Goal: Task Accomplishment & Management: Use online tool/utility

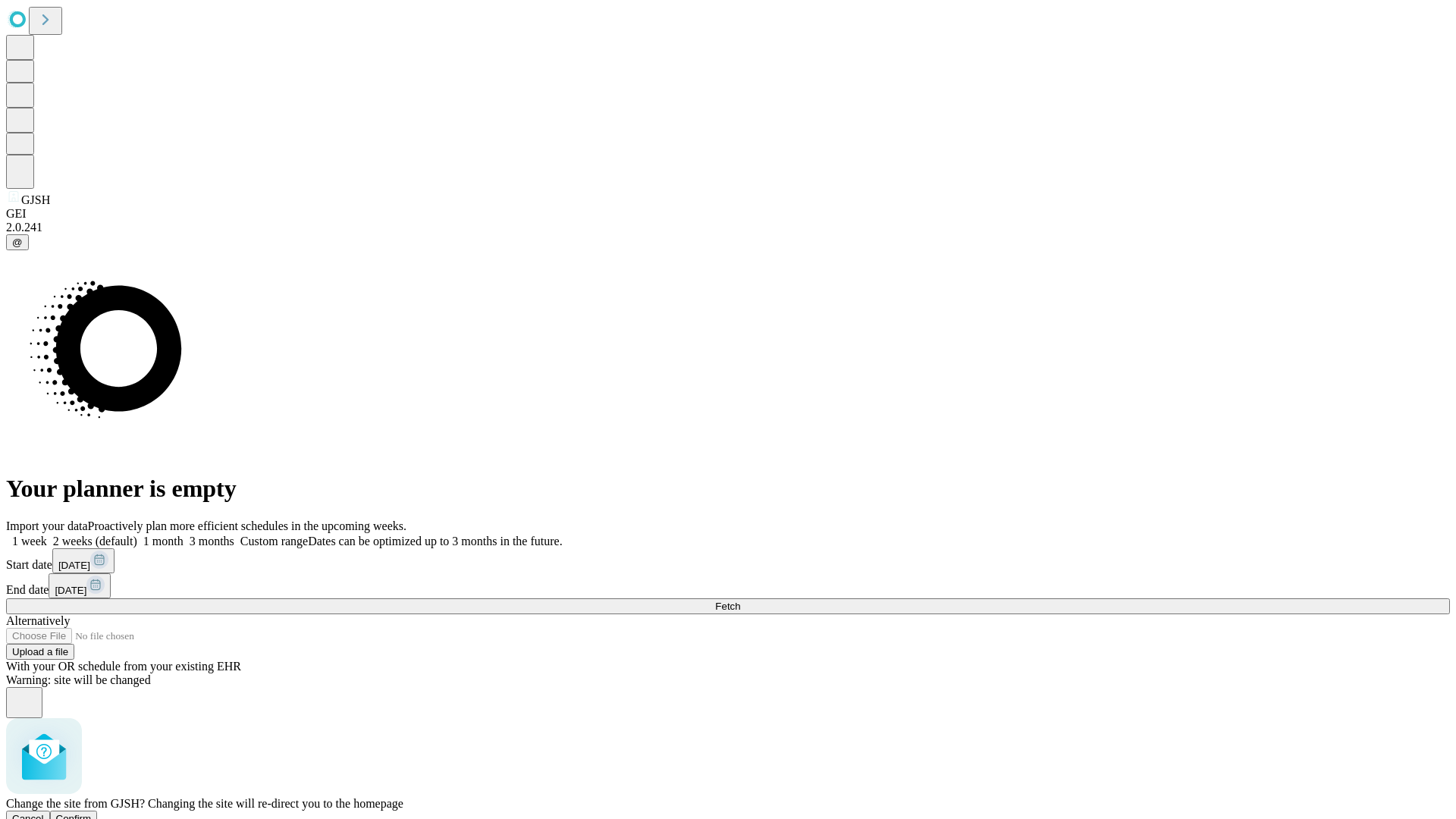
click at [91, 813] on span "Confirm" at bounding box center [74, 818] width 36 height 12
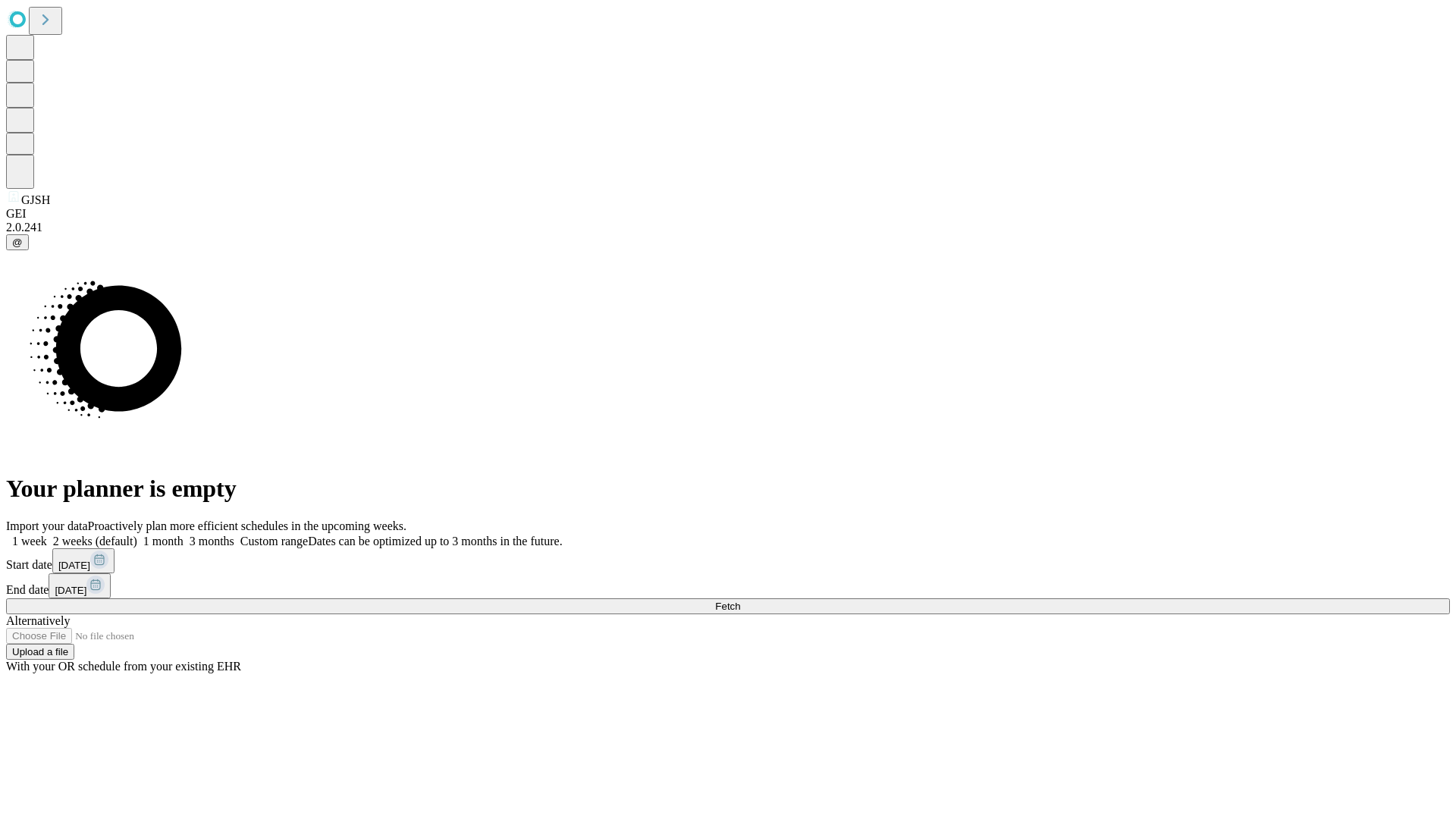
click at [47, 535] on label "1 week" at bounding box center [27, 541] width 41 height 13
click at [740, 601] on span "Fetch" at bounding box center [727, 606] width 25 height 12
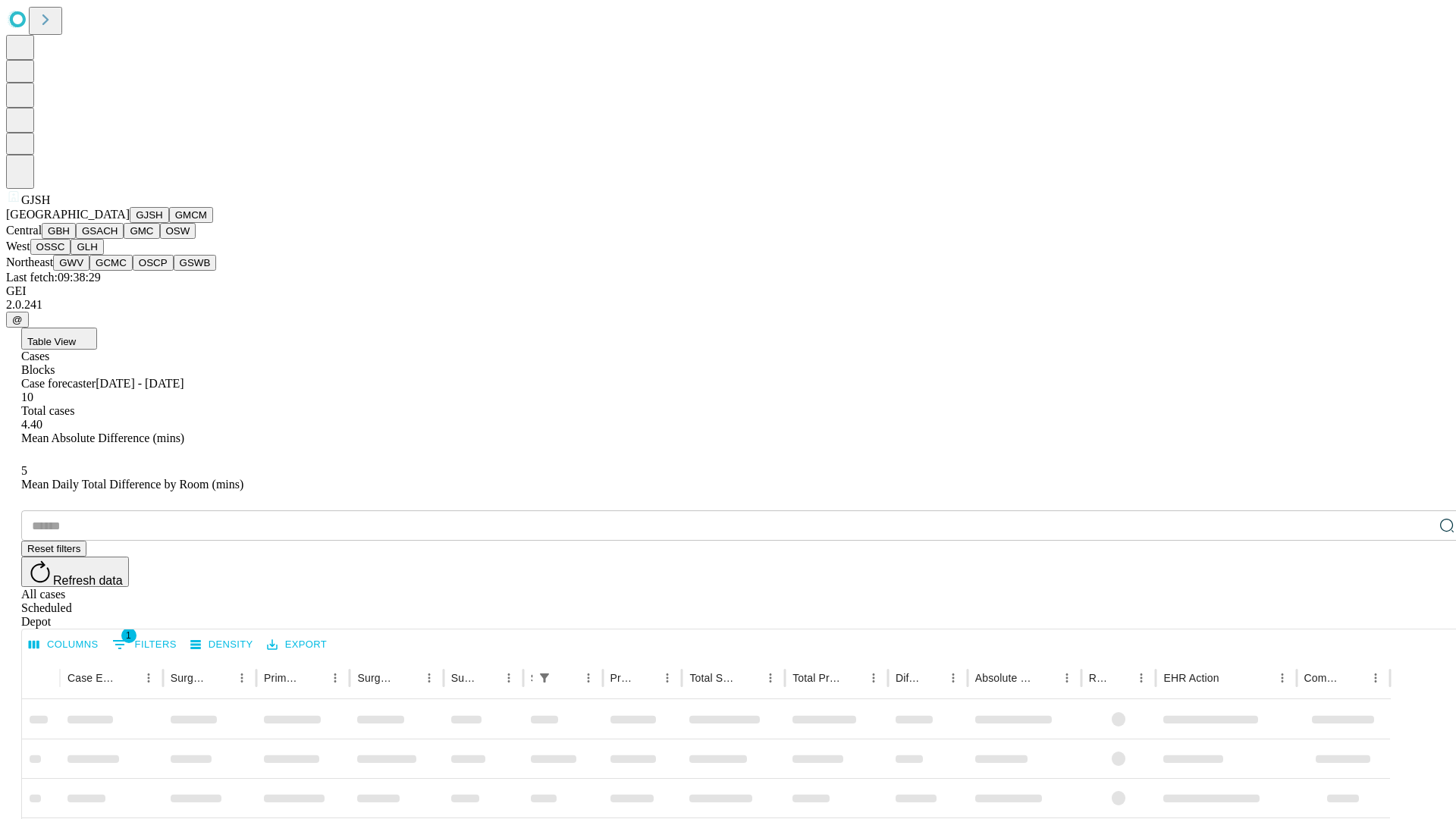
click at [169, 223] on button "GMCM" at bounding box center [191, 215] width 44 height 16
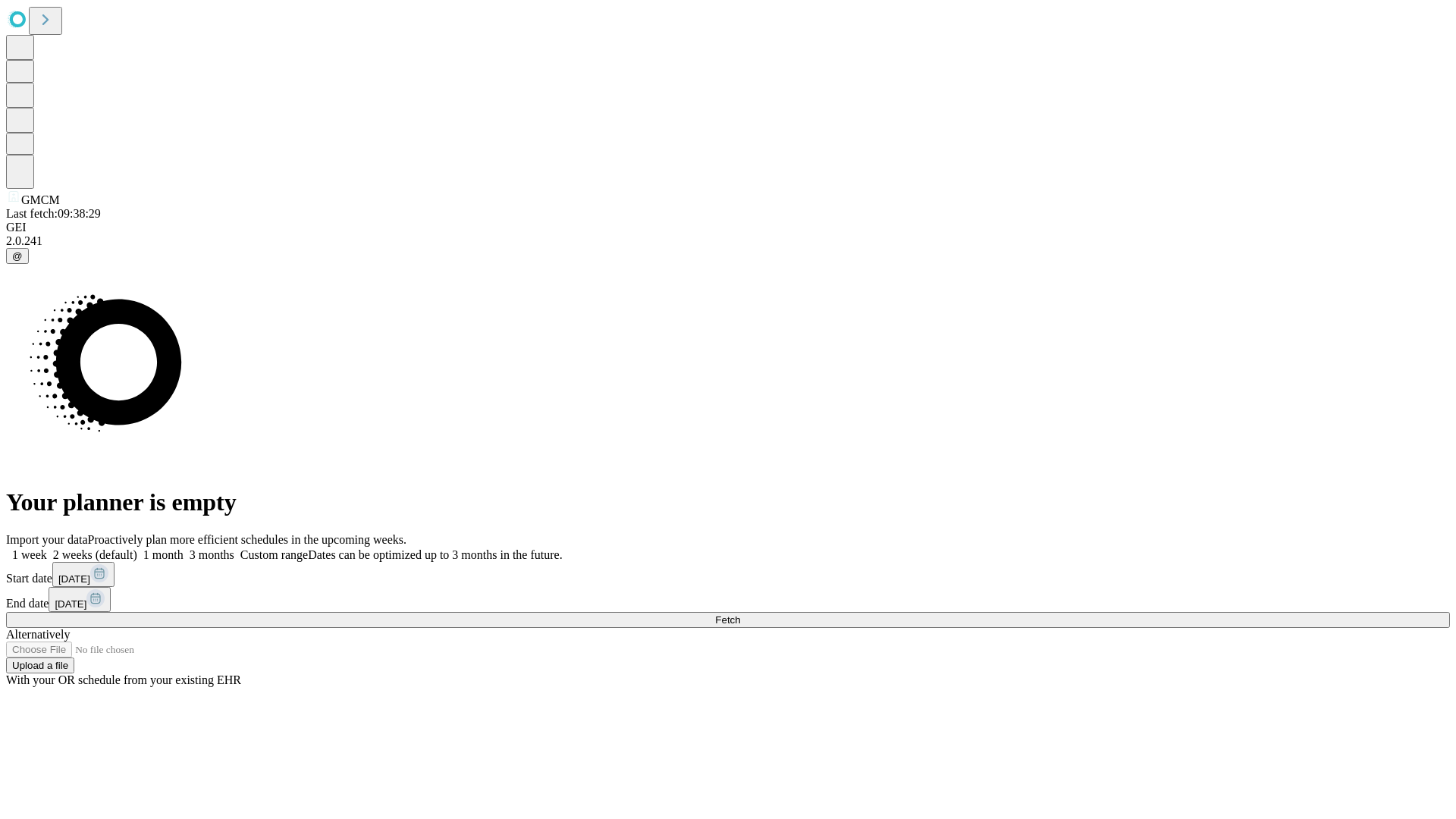
click at [47, 548] on label "1 week" at bounding box center [27, 555] width 41 height 13
click at [740, 614] on span "Fetch" at bounding box center [727, 620] width 25 height 12
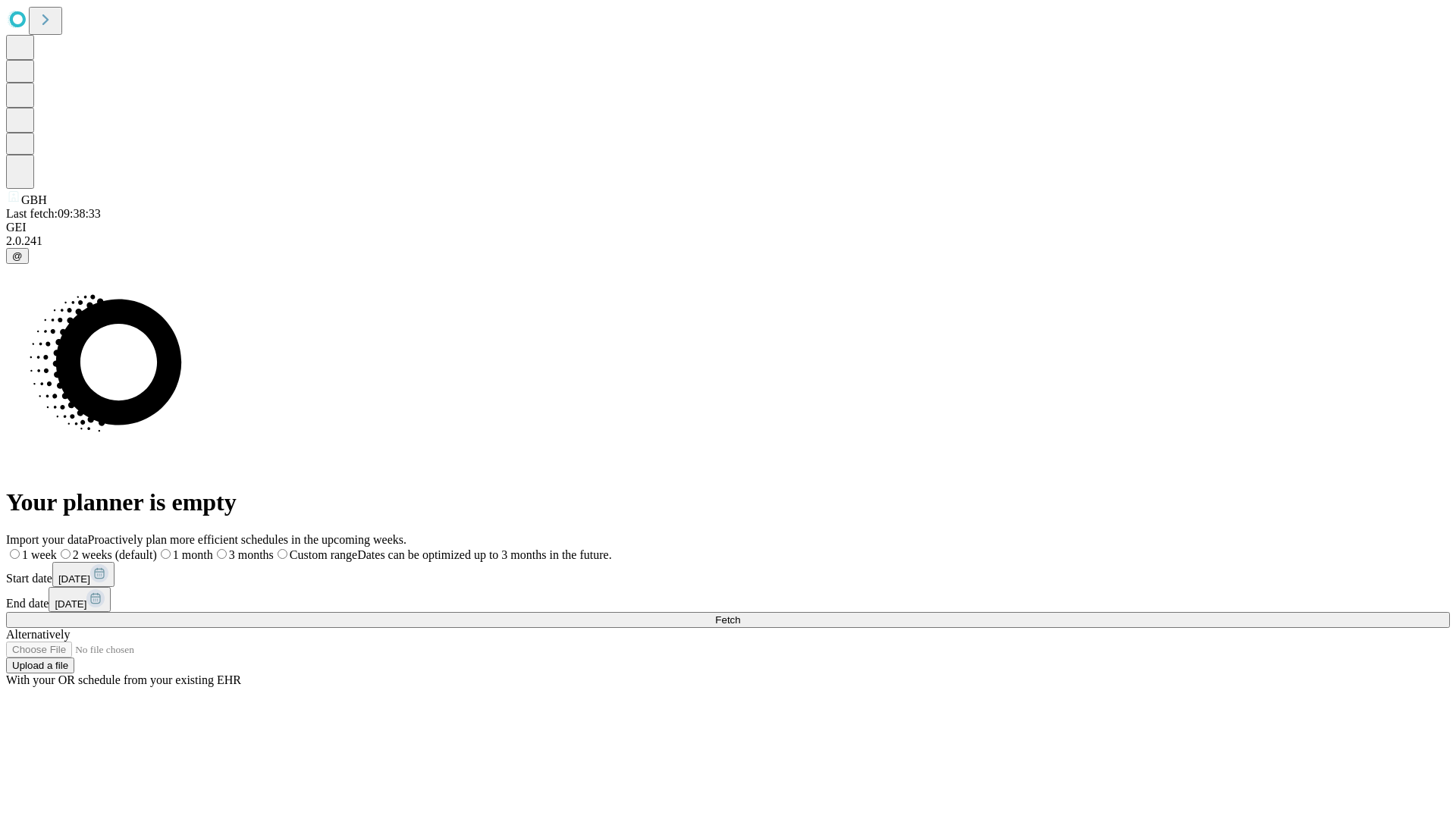
click at [740, 614] on span "Fetch" at bounding box center [727, 620] width 25 height 12
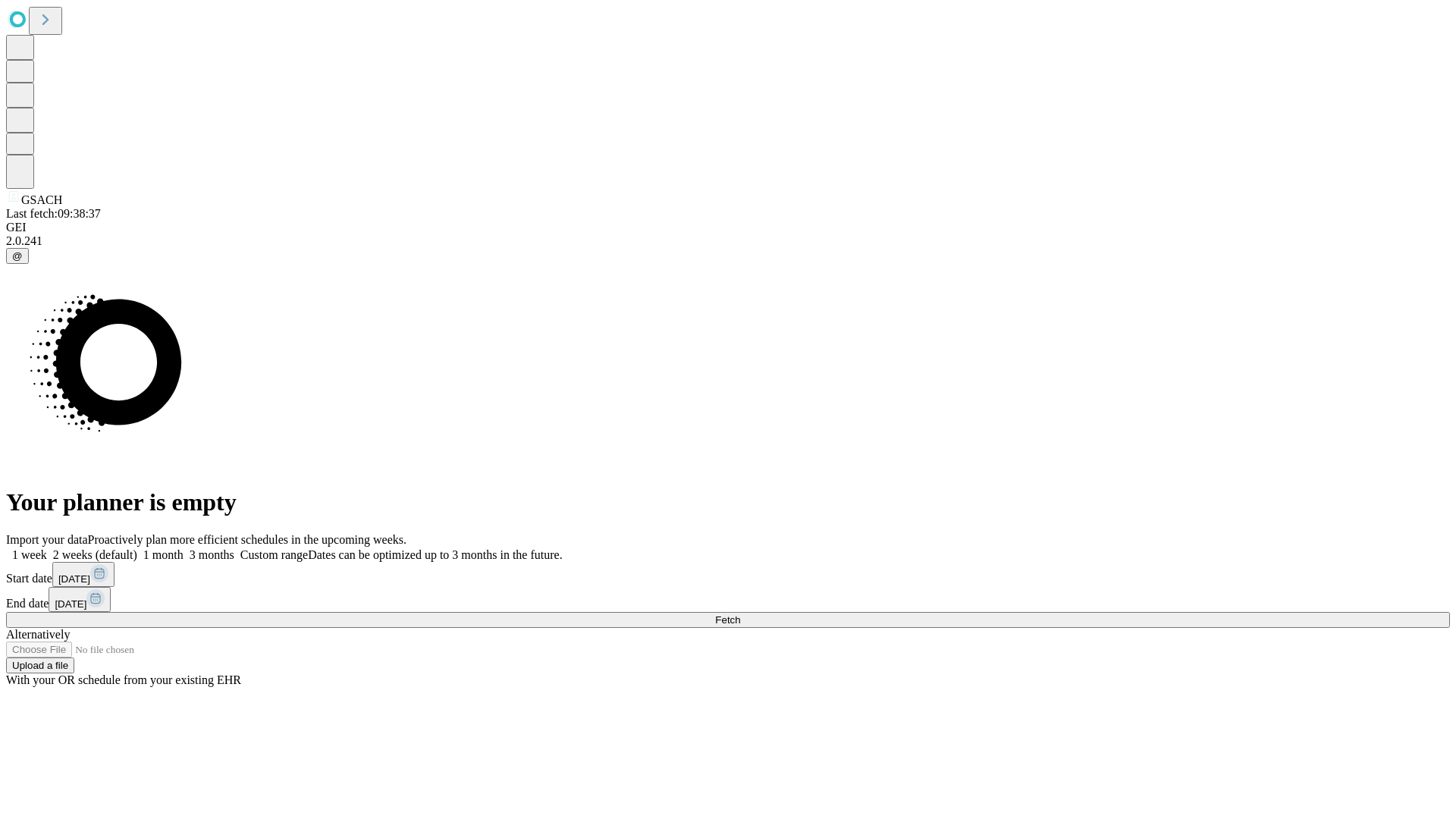
click at [47, 548] on label "1 week" at bounding box center [27, 555] width 41 height 13
click at [740, 614] on span "Fetch" at bounding box center [727, 620] width 25 height 12
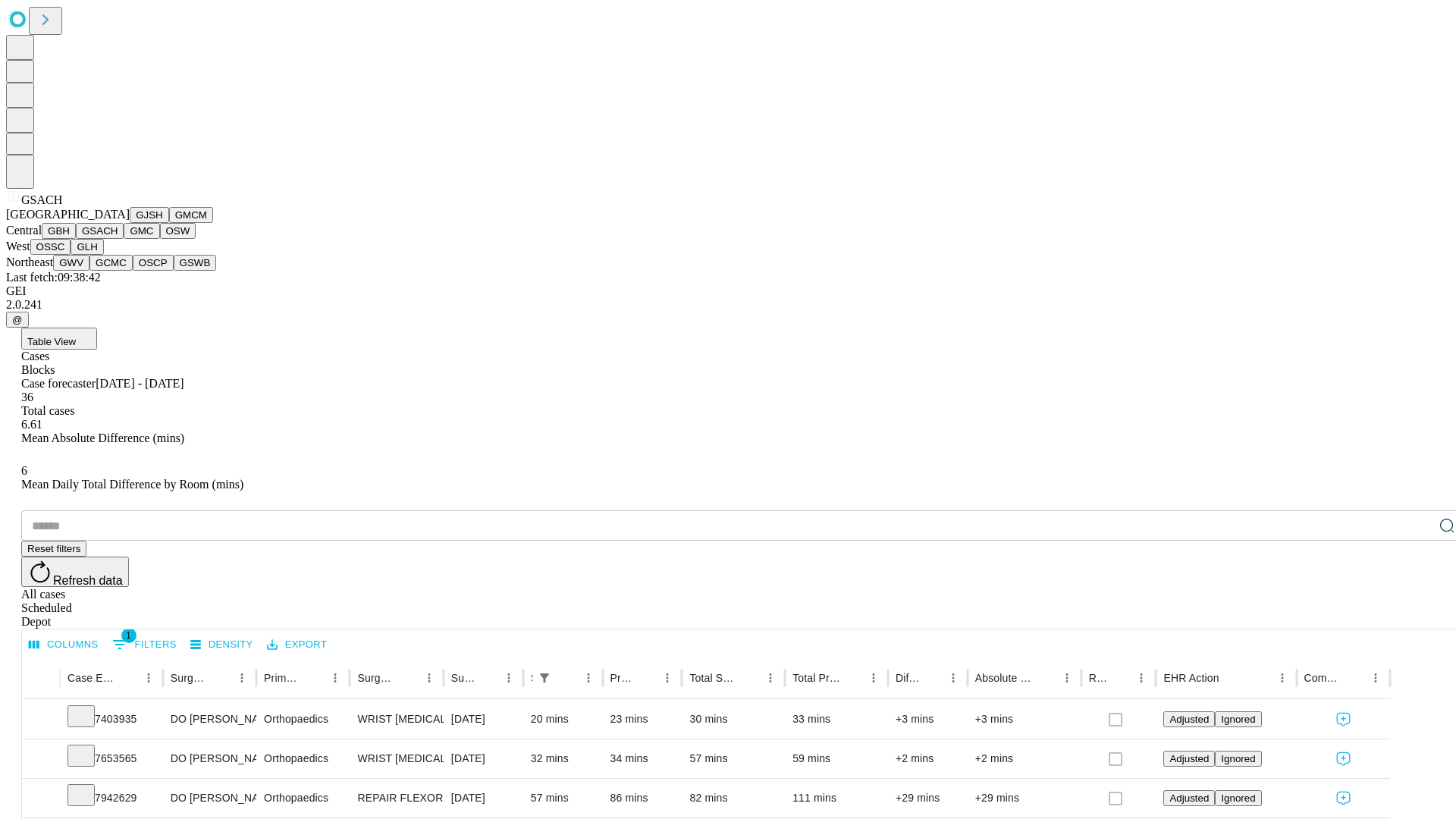
click at [124, 239] on button "GMC" at bounding box center [142, 231] width 36 height 16
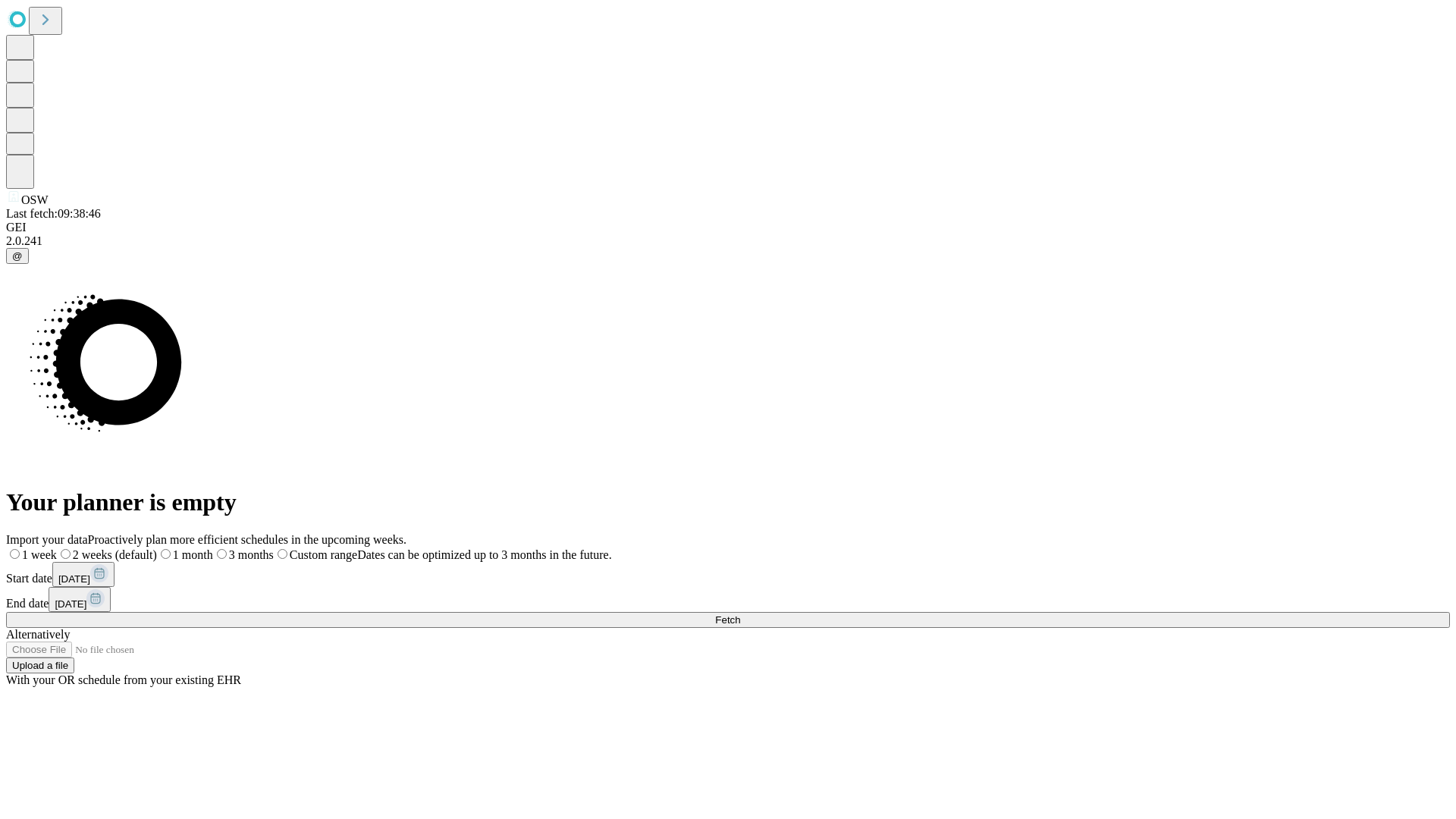
click at [57, 548] on label "1 week" at bounding box center [31, 555] width 51 height 13
click at [740, 614] on span "Fetch" at bounding box center [727, 620] width 25 height 12
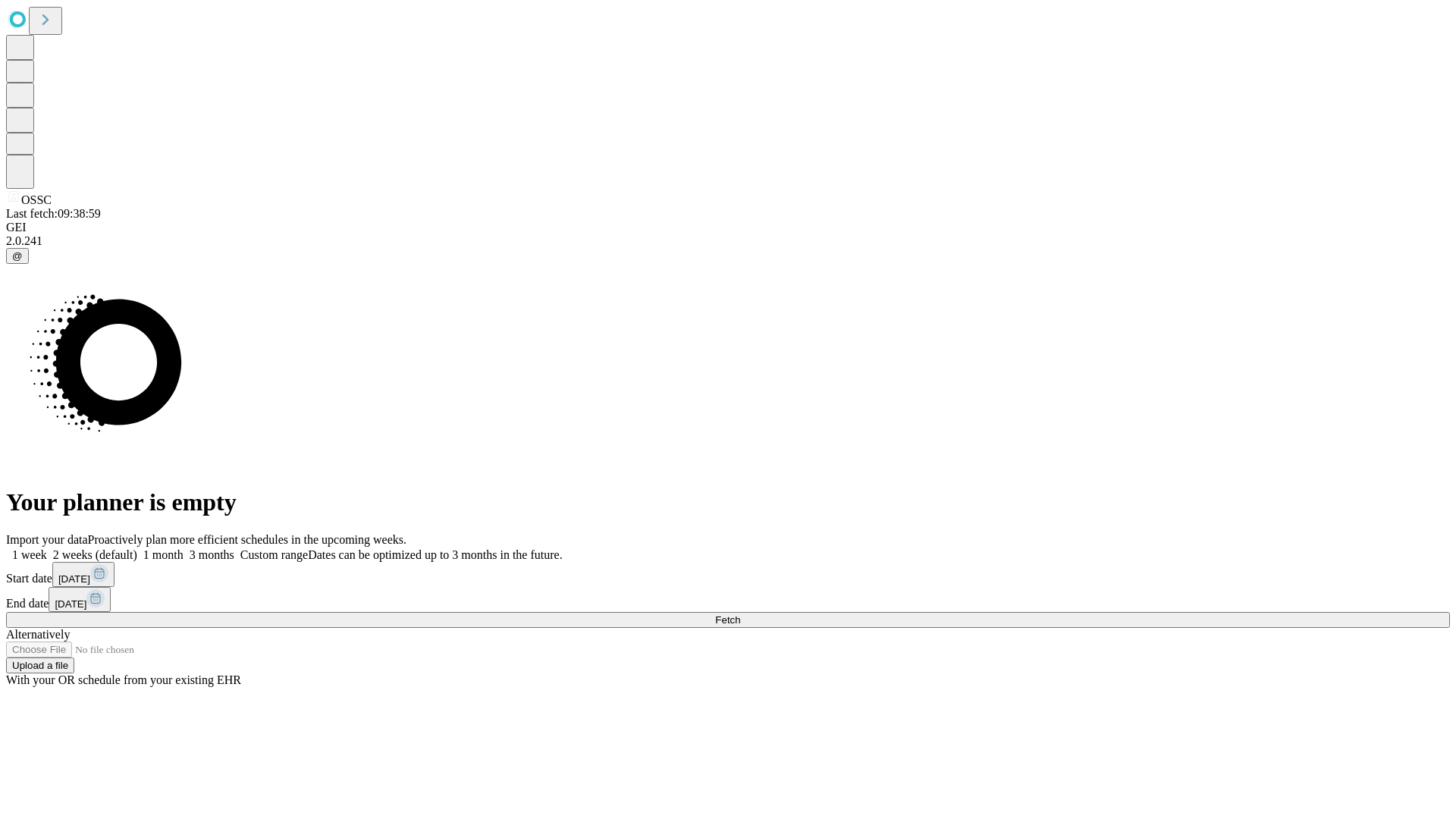
click at [47, 548] on label "1 week" at bounding box center [27, 555] width 41 height 13
click at [740, 614] on span "Fetch" at bounding box center [727, 620] width 25 height 12
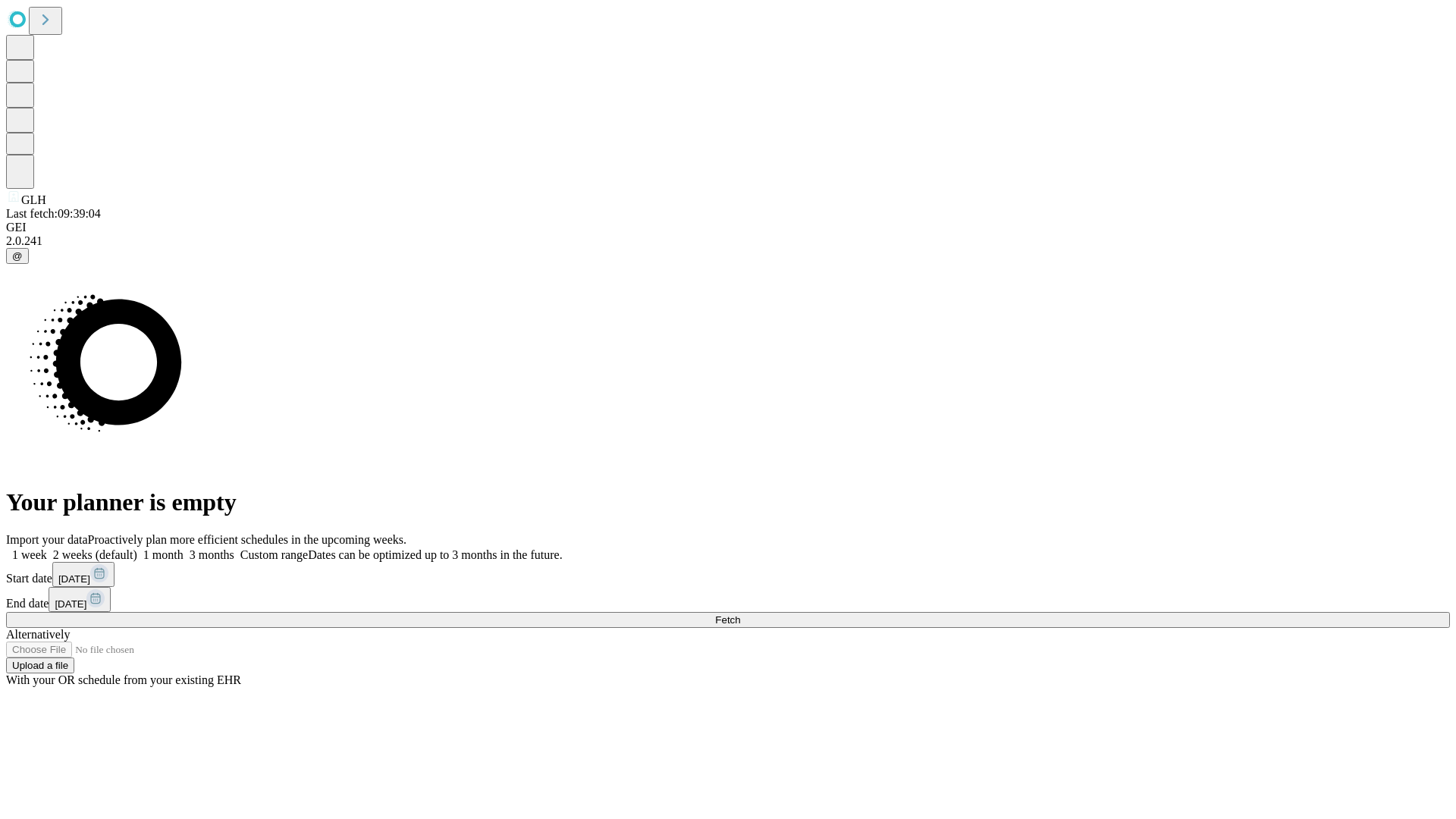
click at [47, 548] on label "1 week" at bounding box center [27, 555] width 41 height 13
click at [740, 614] on span "Fetch" at bounding box center [727, 620] width 25 height 12
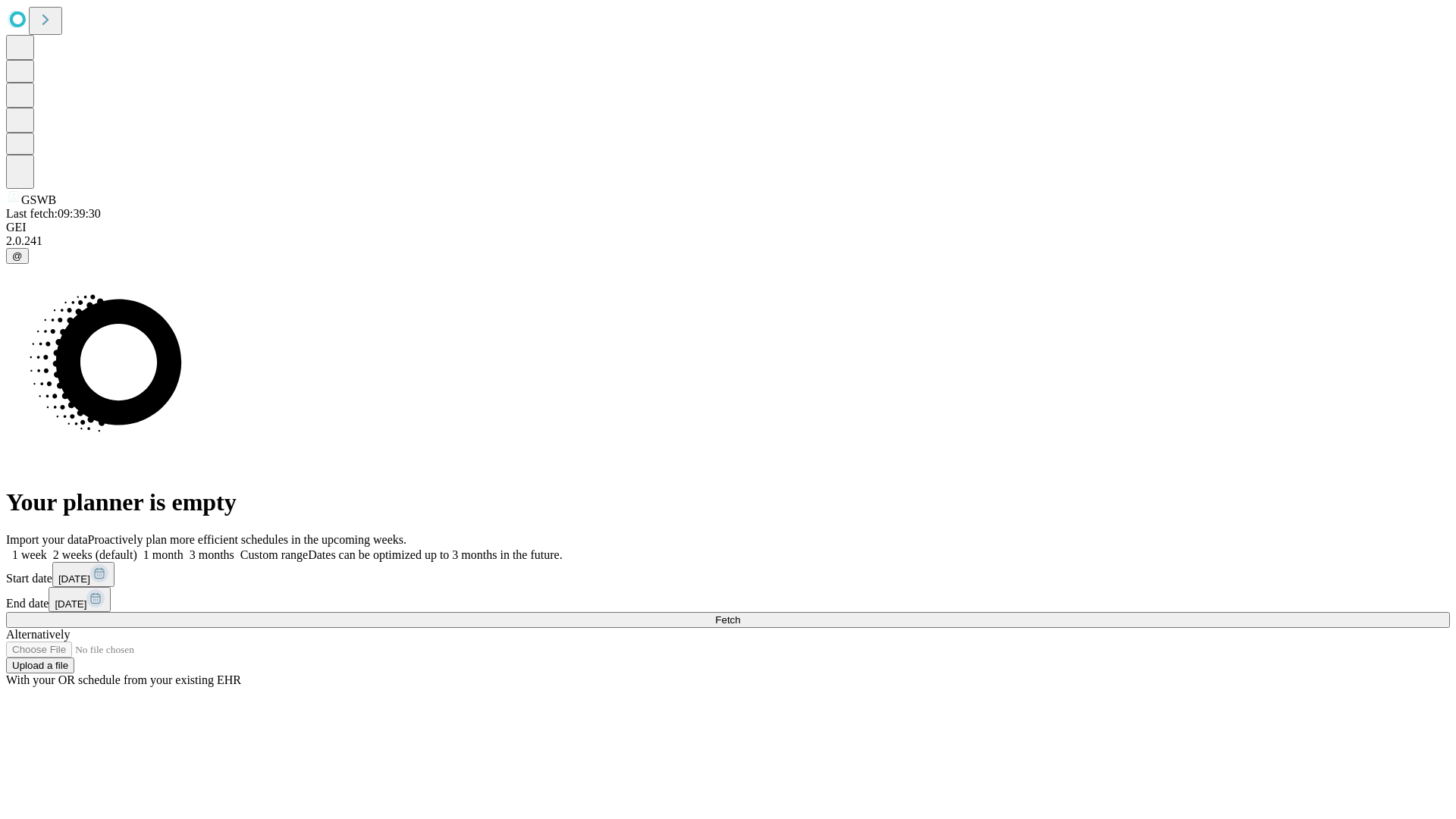
click at [47, 548] on label "1 week" at bounding box center [27, 555] width 41 height 13
click at [740, 614] on span "Fetch" at bounding box center [727, 620] width 25 height 12
